Goal: Task Accomplishment & Management: Manage account settings

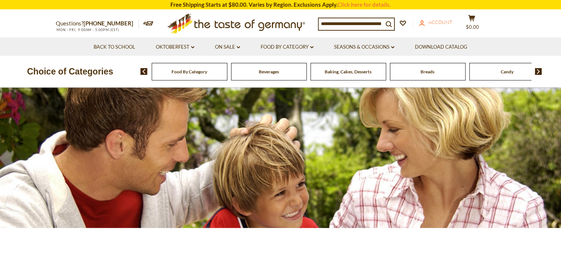
click at [443, 23] on span "Account" at bounding box center [440, 22] width 24 height 6
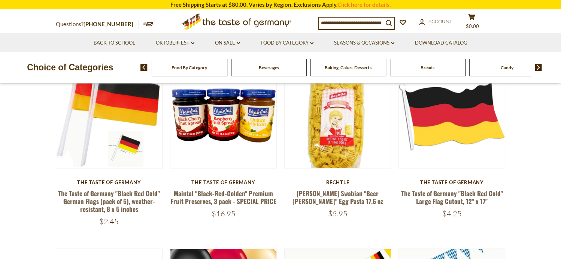
scroll to position [262, 0]
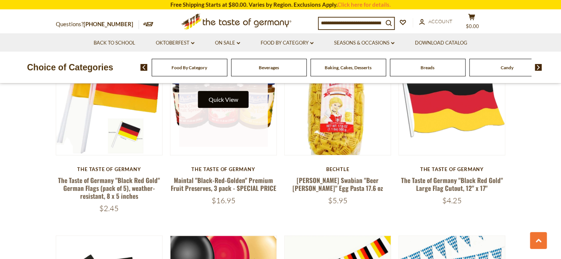
click at [216, 106] on button "Quick View" at bounding box center [223, 99] width 51 height 17
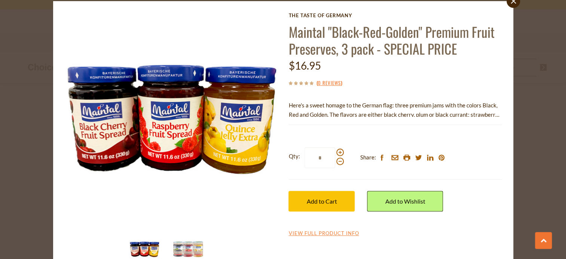
scroll to position [50, 0]
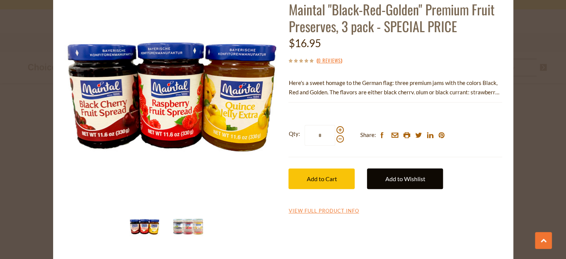
click at [384, 179] on link "Add to Wishlist" at bounding box center [405, 178] width 76 height 21
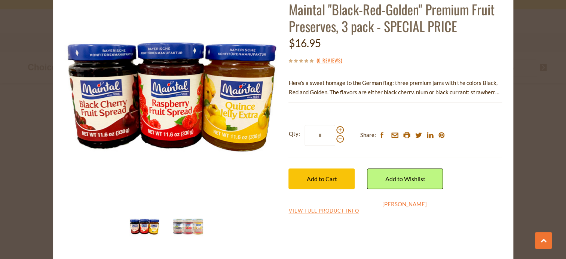
click at [385, 201] on link "Steve" at bounding box center [404, 204] width 45 height 7
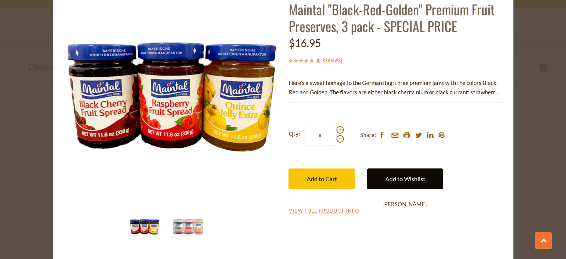
click at [385, 177] on link "Add to Wishlist" at bounding box center [405, 178] width 76 height 21
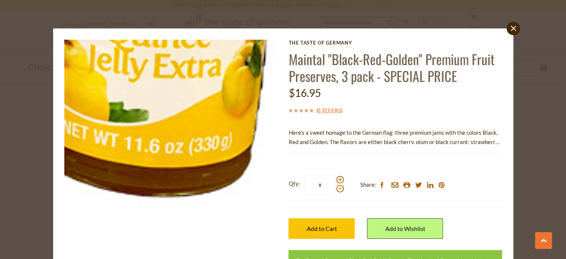
scroll to position [0, 0]
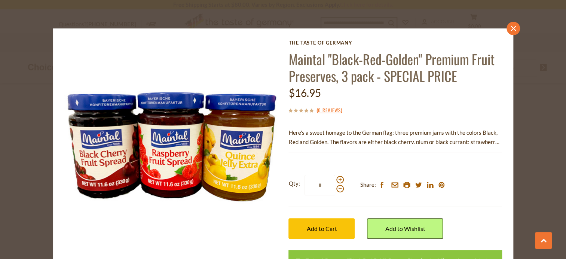
click at [512, 30] on icon at bounding box center [513, 27] width 5 height 5
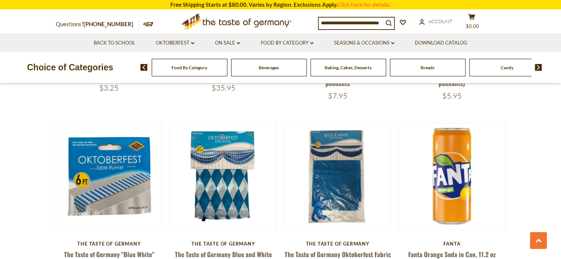
scroll to position [599, 0]
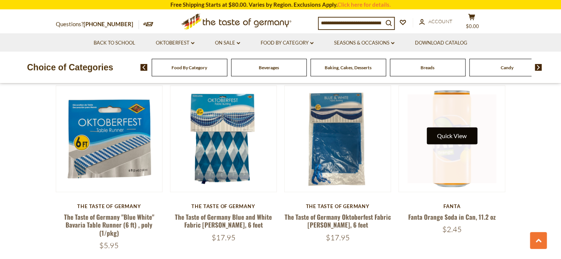
click at [450, 131] on button "Quick View" at bounding box center [451, 135] width 51 height 17
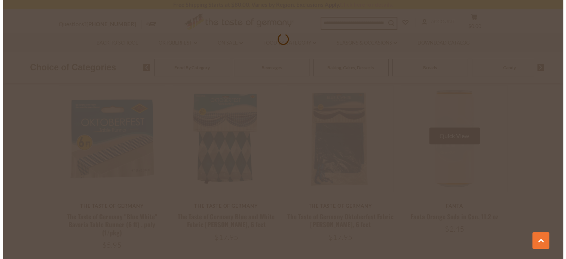
scroll to position [600, 0]
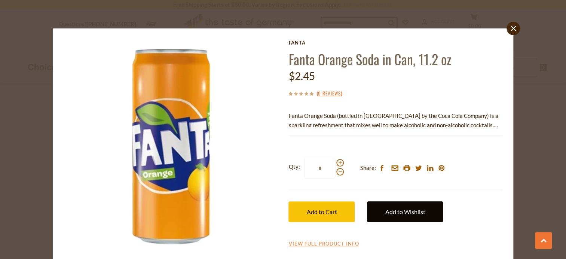
click at [400, 204] on link "Add to Wishlist" at bounding box center [405, 211] width 76 height 21
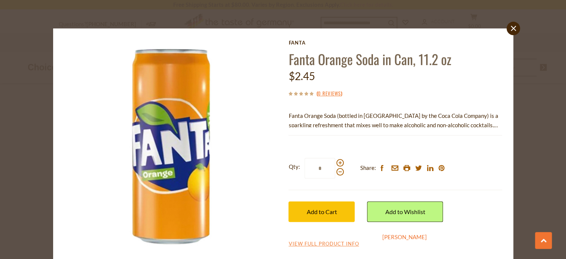
click at [387, 238] on link "Steve" at bounding box center [404, 237] width 45 height 7
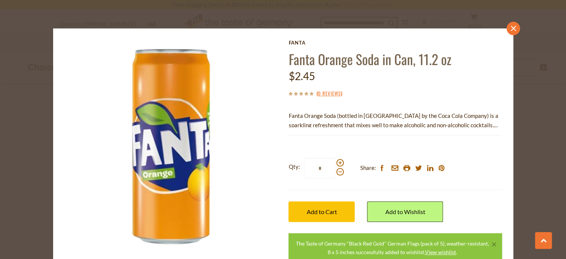
click at [507, 27] on link "close" at bounding box center [513, 28] width 13 height 13
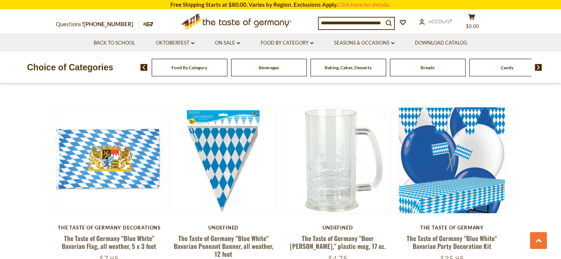
scroll to position [748, 0]
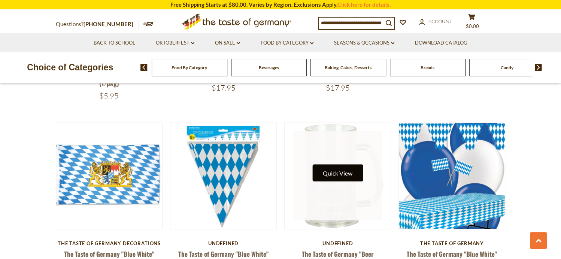
click at [336, 164] on button "Quick View" at bounding box center [337, 172] width 51 height 17
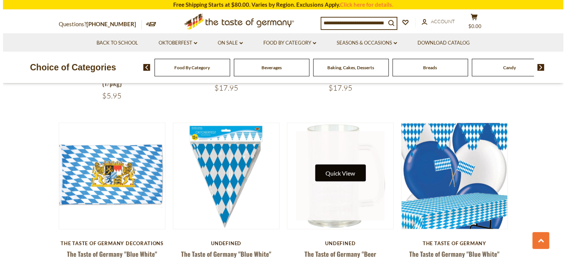
scroll to position [750, 0]
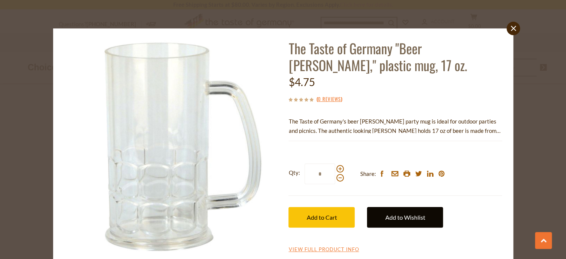
click at [377, 214] on link "Add to Wishlist" at bounding box center [405, 217] width 76 height 21
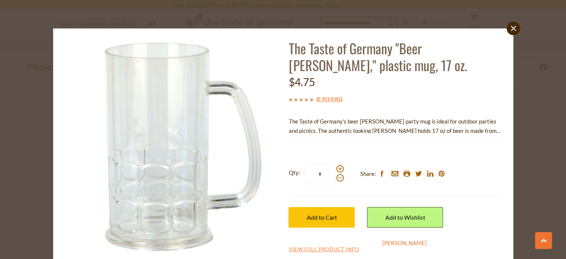
click at [382, 244] on link "Steve" at bounding box center [404, 243] width 45 height 7
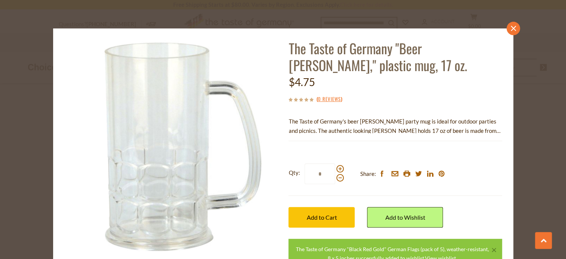
click at [511, 27] on icon at bounding box center [513, 27] width 5 height 5
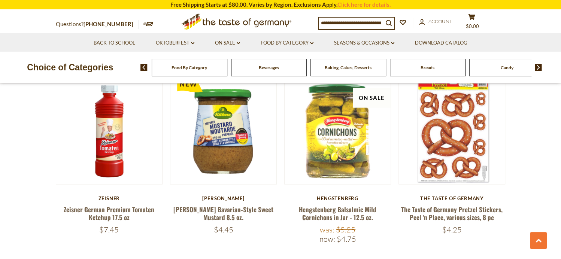
scroll to position [973, 0]
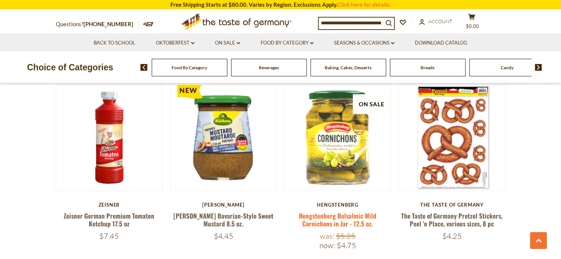
click at [323, 211] on link "Hengstenberg Balsalmic Mild Cornichons in Jar - 12.5 oz." at bounding box center [337, 219] width 77 height 17
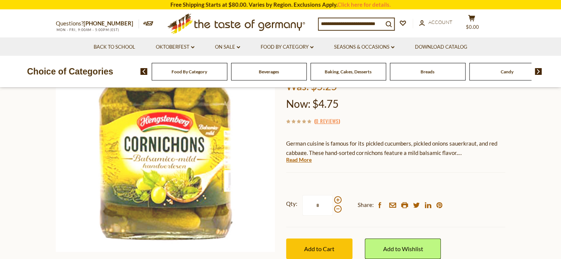
scroll to position [112, 0]
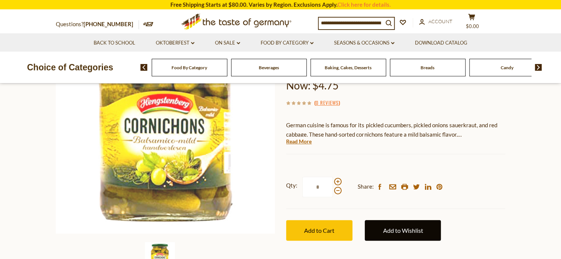
click at [396, 224] on link "Add to Wishlist" at bounding box center [403, 230] width 76 height 21
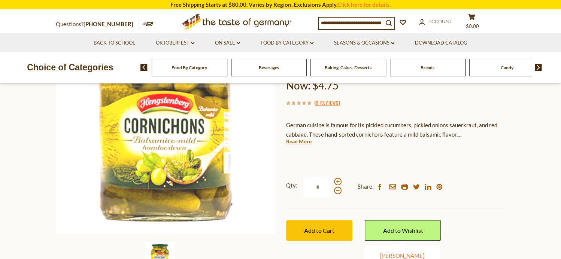
click at [385, 255] on link "Steve" at bounding box center [402, 255] width 45 height 7
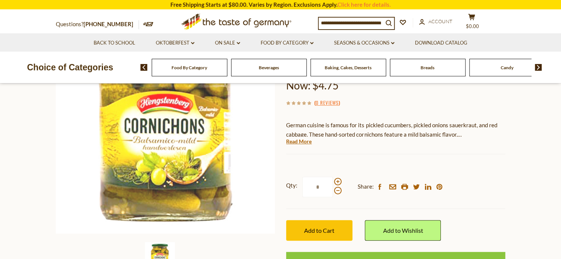
click at [276, 69] on span "Beverages" at bounding box center [269, 68] width 20 height 6
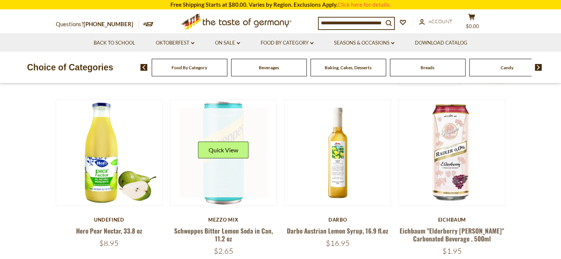
scroll to position [225, 0]
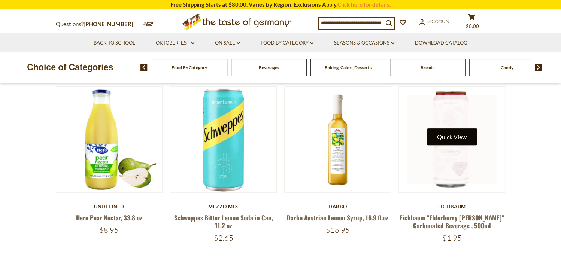
click at [449, 137] on button "Quick View" at bounding box center [451, 136] width 51 height 17
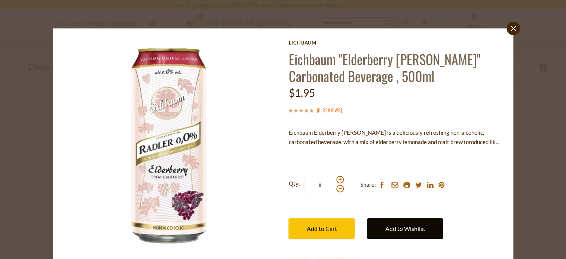
click at [382, 228] on link "Add to Wishlist" at bounding box center [405, 228] width 76 height 21
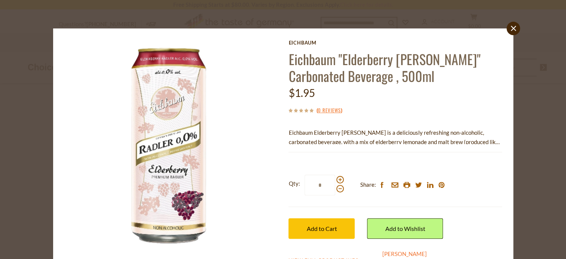
click at [382, 254] on link "Steve" at bounding box center [404, 253] width 45 height 7
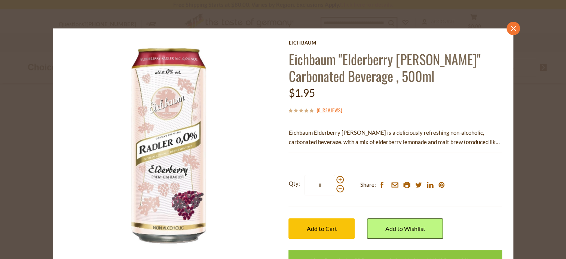
click at [512, 29] on icon "close" at bounding box center [513, 28] width 6 height 6
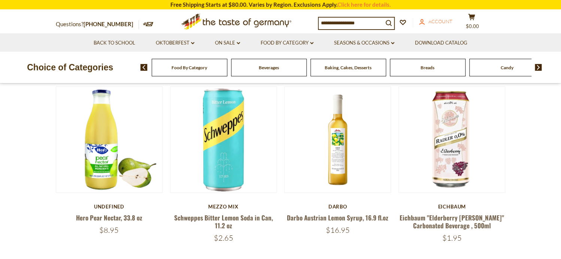
click at [443, 21] on span "Account" at bounding box center [440, 21] width 24 height 6
